Goal: Task Accomplishment & Management: Use online tool/utility

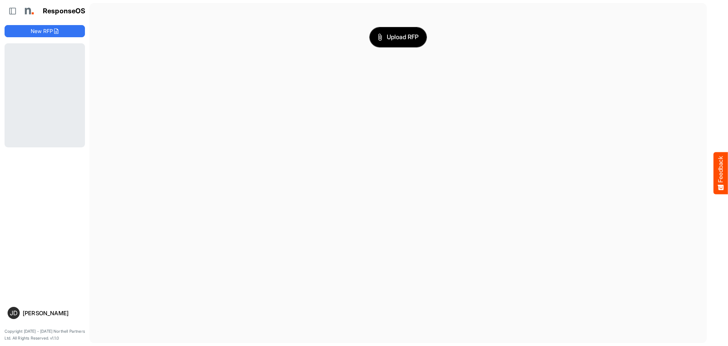
click at [400, 36] on span "Upload RFP" at bounding box center [398, 37] width 41 height 10
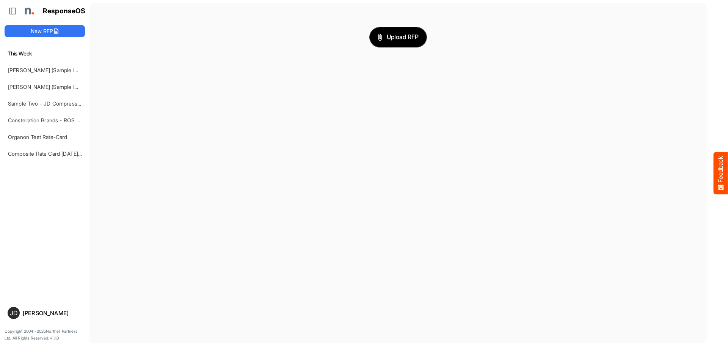
click at [397, 36] on span "Upload RFP" at bounding box center [398, 37] width 41 height 10
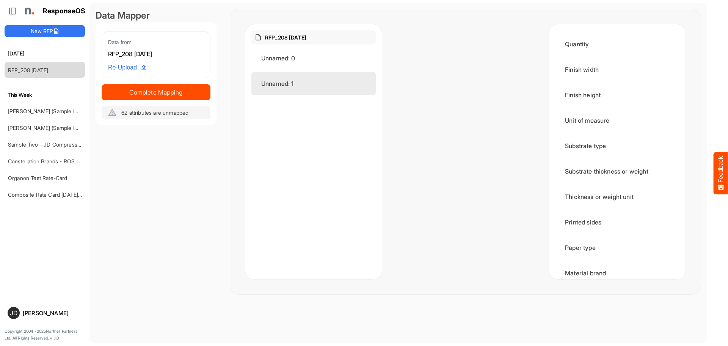
click at [282, 81] on div "Unnamed: 1" at bounding box center [314, 84] width 124 height 24
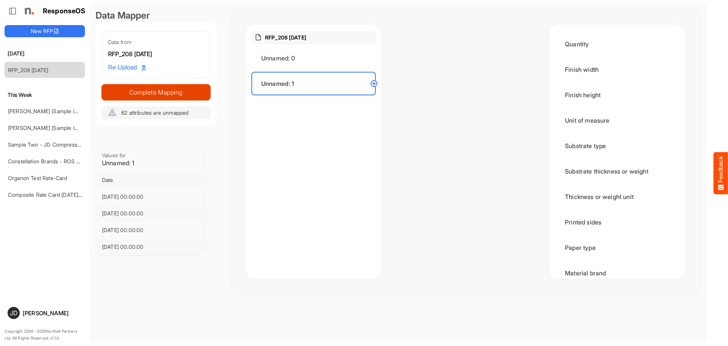
click at [188, 94] on span "Complete Mapping" at bounding box center [156, 92] width 108 height 11
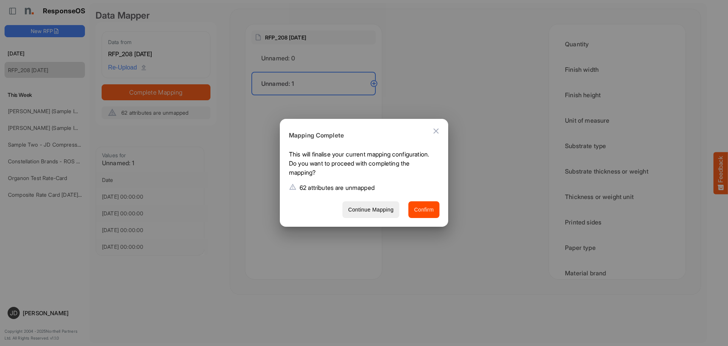
click at [436, 128] on icon "Close dialog" at bounding box center [436, 130] width 9 height 9
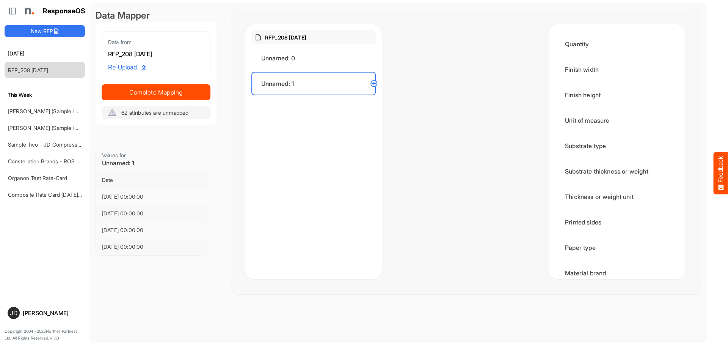
click at [374, 85] on circle at bounding box center [374, 83] width 9 height 9
click at [376, 84] on circle at bounding box center [374, 83] width 9 height 9
click at [374, 83] on circle at bounding box center [374, 83] width 9 height 9
click at [336, 84] on div "Unnamed: 1" at bounding box center [314, 84] width 124 height 24
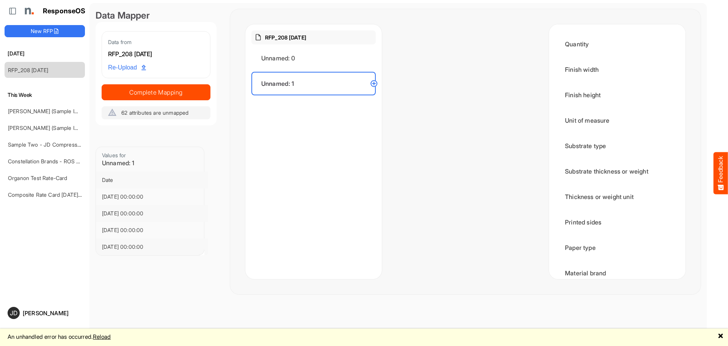
click at [721, 336] on link "🗙" at bounding box center [721, 335] width 6 height 9
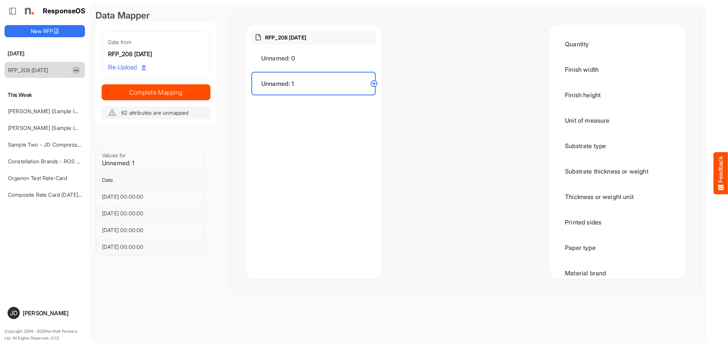
click at [74, 70] on span "dropdownbutton" at bounding box center [76, 70] width 4 height 5
click at [93, 95] on li "Delete" at bounding box center [95, 93] width 46 height 11
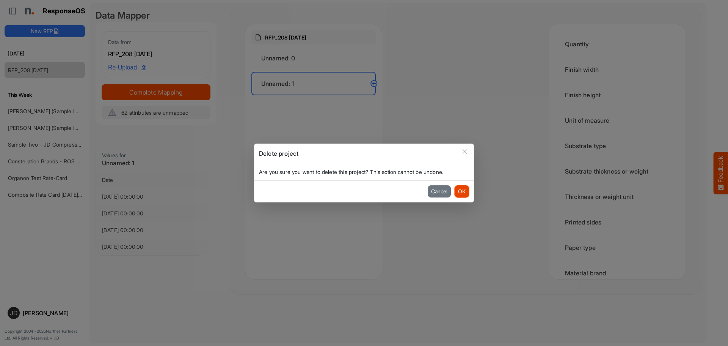
click at [462, 191] on button "OK" at bounding box center [462, 191] width 14 height 12
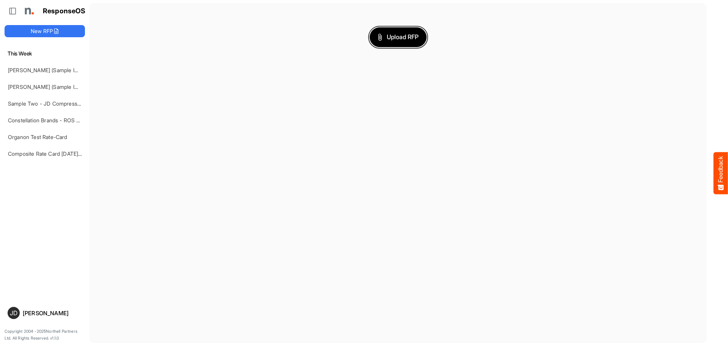
drag, startPoint x: 402, startPoint y: 49, endPoint x: 402, endPoint y: 42, distance: 6.1
click at [402, 45] on div "Upload RFP" at bounding box center [399, 37] width 606 height 56
click at [402, 42] on span "Upload RFP" at bounding box center [398, 37] width 41 height 10
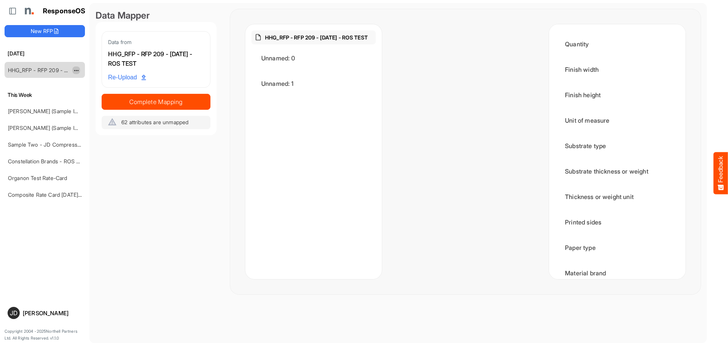
click at [76, 68] on span "dropdownbutton" at bounding box center [76, 70] width 4 height 5
click at [88, 90] on li "Delete" at bounding box center [95, 93] width 46 height 11
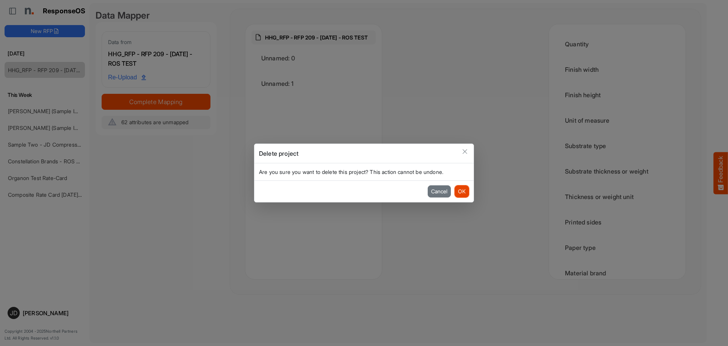
click at [460, 190] on button "OK" at bounding box center [462, 191] width 14 height 12
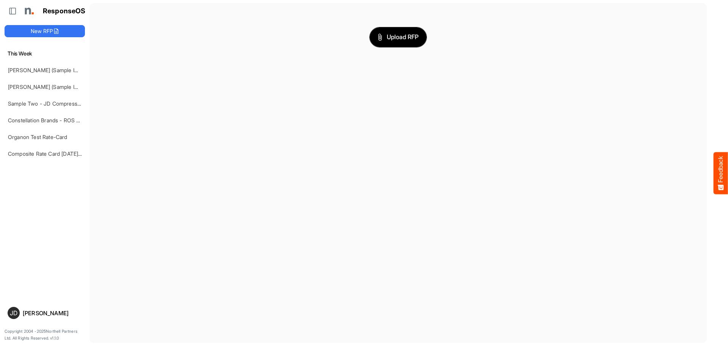
click at [390, 32] on button "Upload RFP" at bounding box center [398, 37] width 57 height 20
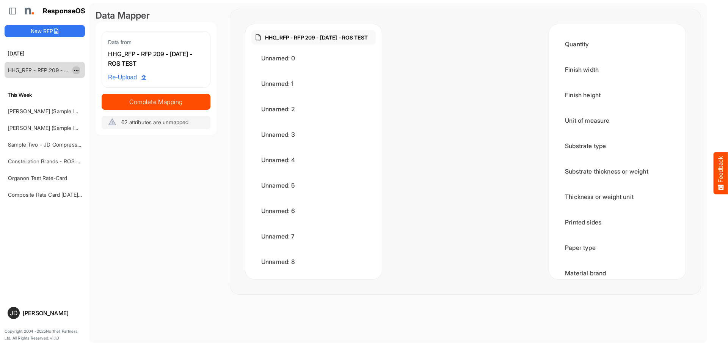
click at [76, 69] on span "dropdownbutton" at bounding box center [76, 70] width 4 height 5
click at [89, 91] on li "Delete" at bounding box center [95, 93] width 46 height 11
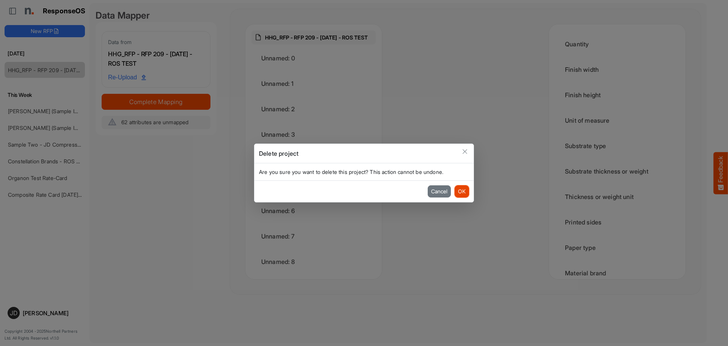
click at [464, 193] on button "OK" at bounding box center [462, 191] width 14 height 12
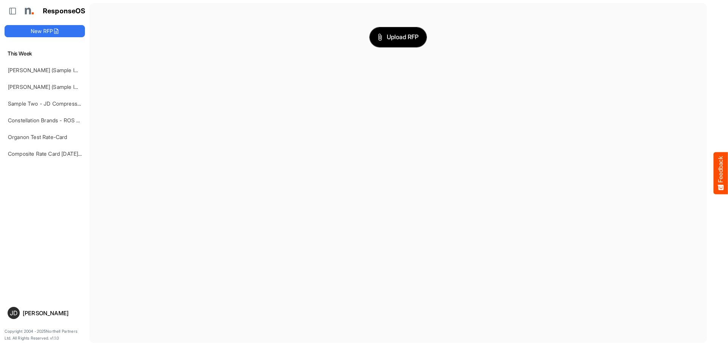
click at [391, 39] on span "Upload RFP" at bounding box center [398, 37] width 41 height 10
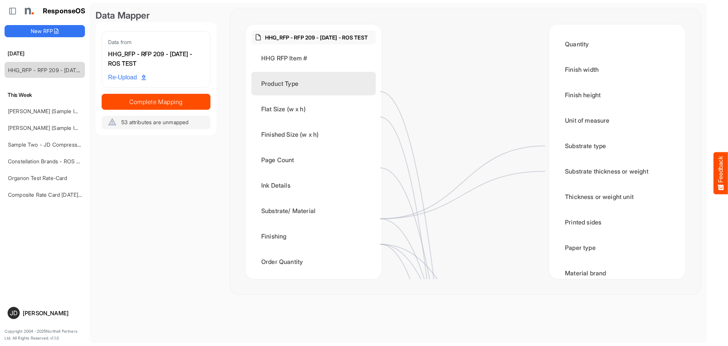
click at [301, 88] on div "Product Type" at bounding box center [314, 84] width 124 height 24
click at [327, 92] on div "Product Type" at bounding box center [314, 84] width 124 height 24
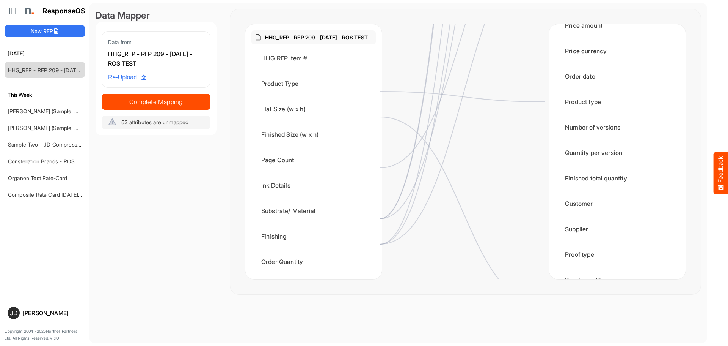
scroll to position [964, 0]
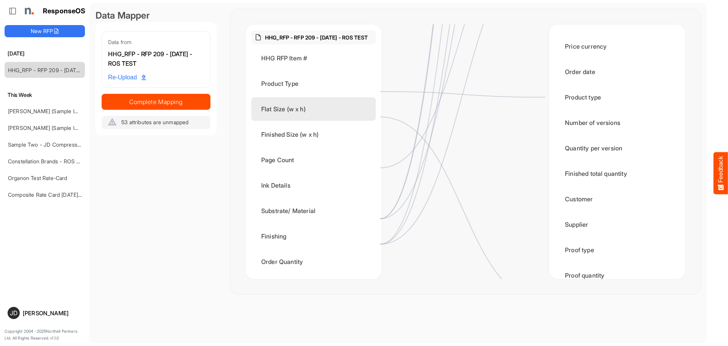
click at [288, 115] on div "Flat Size (w x h)" at bounding box center [314, 109] width 124 height 24
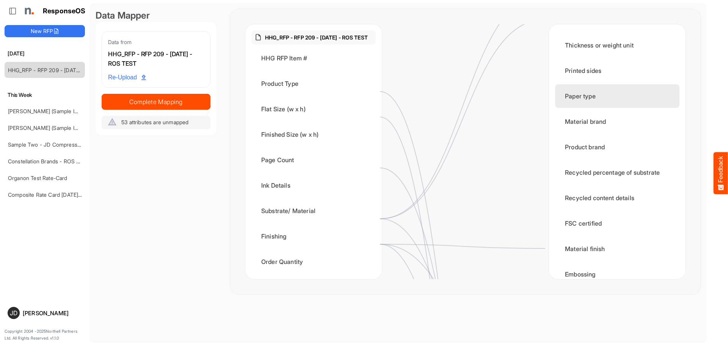
scroll to position [152, 0]
